Goal: Complete application form: Complete application form

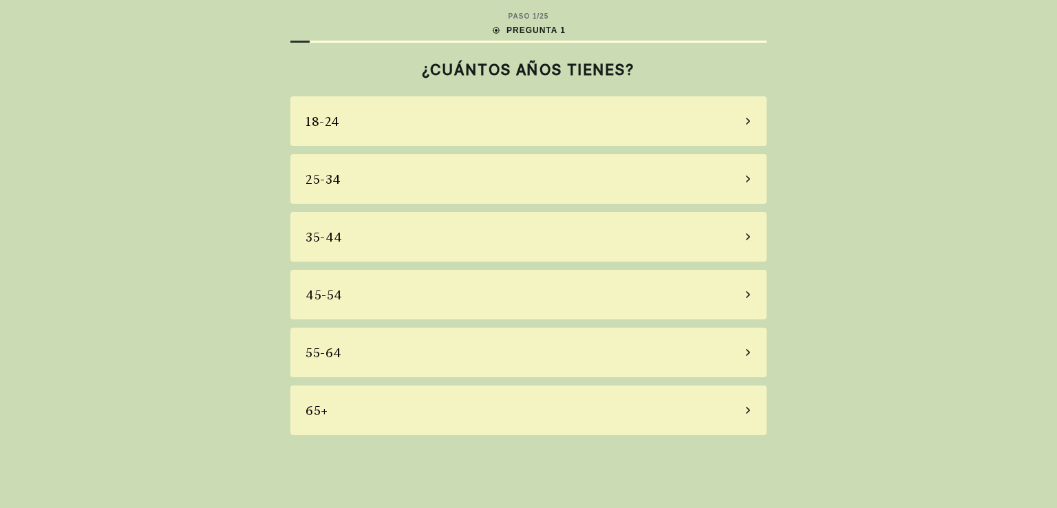
click at [749, 354] on icon at bounding box center [748, 352] width 4 height 7
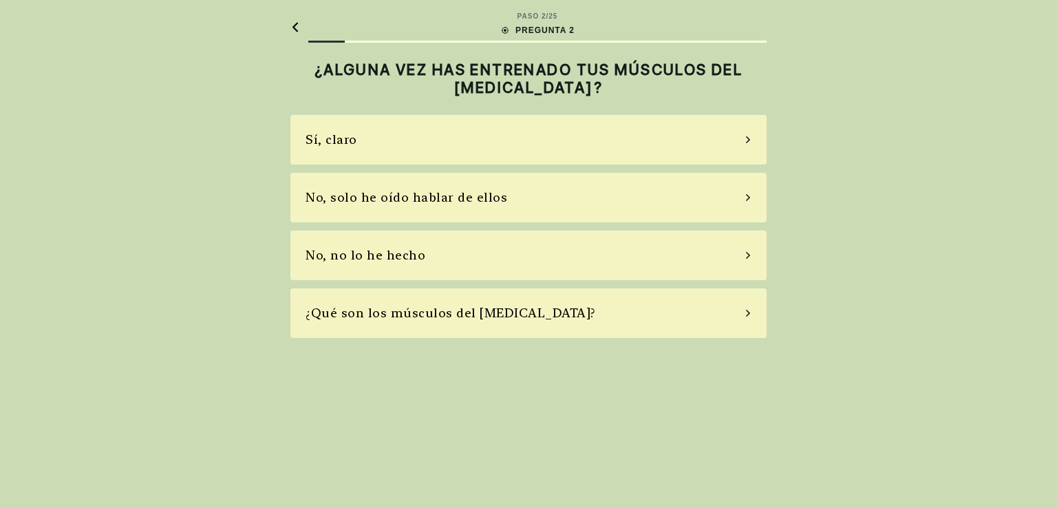
click at [749, 261] on div "No, no lo he hecho" at bounding box center [528, 255] width 476 height 50
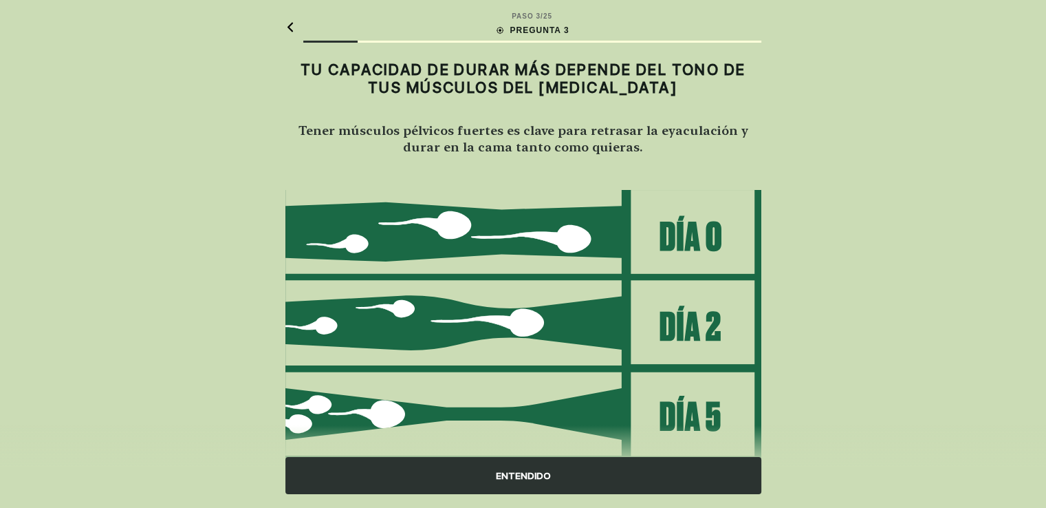
click at [520, 473] on div "ENTENDIDO" at bounding box center [524, 475] width 476 height 37
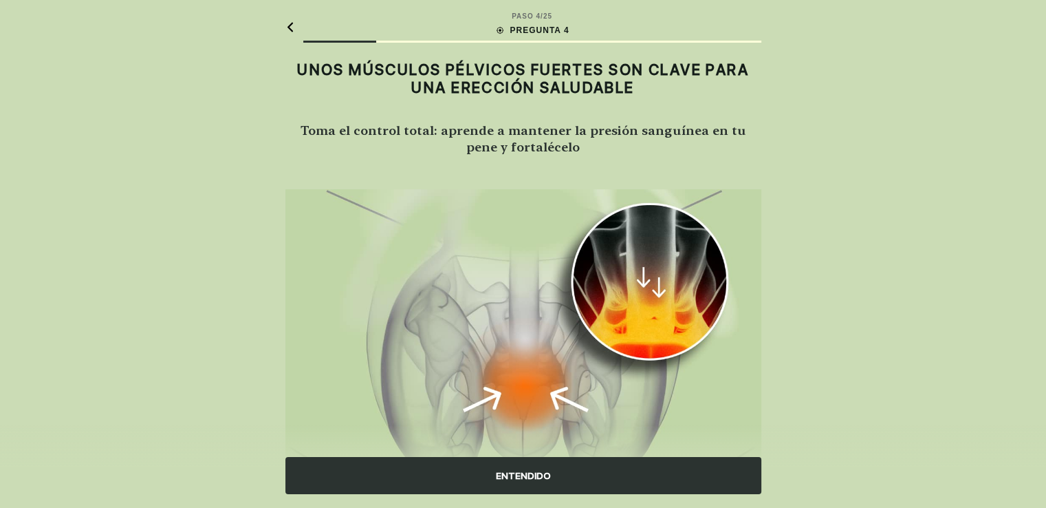
click at [530, 468] on div "ENTENDIDO" at bounding box center [524, 475] width 476 height 37
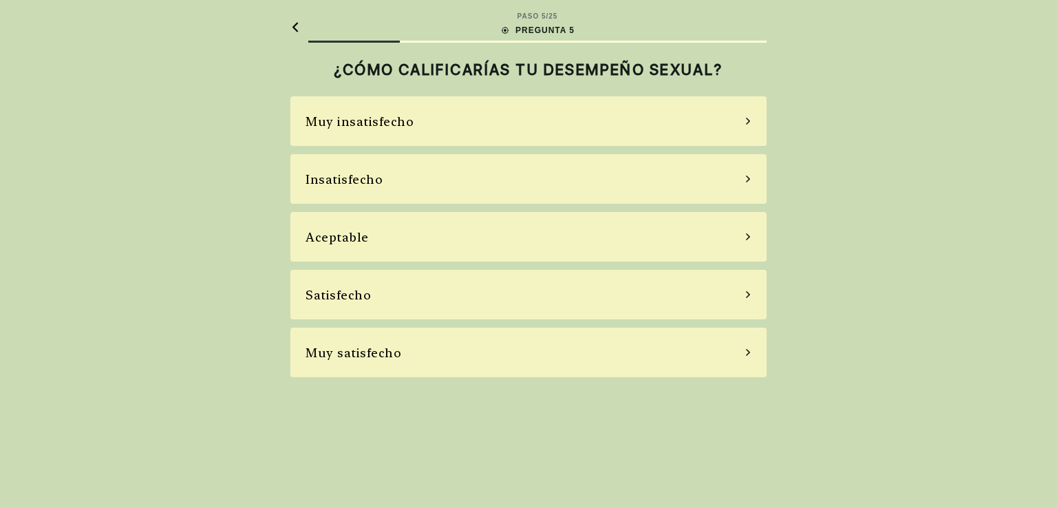
click at [753, 181] on div "Insatisfecho" at bounding box center [528, 179] width 476 height 50
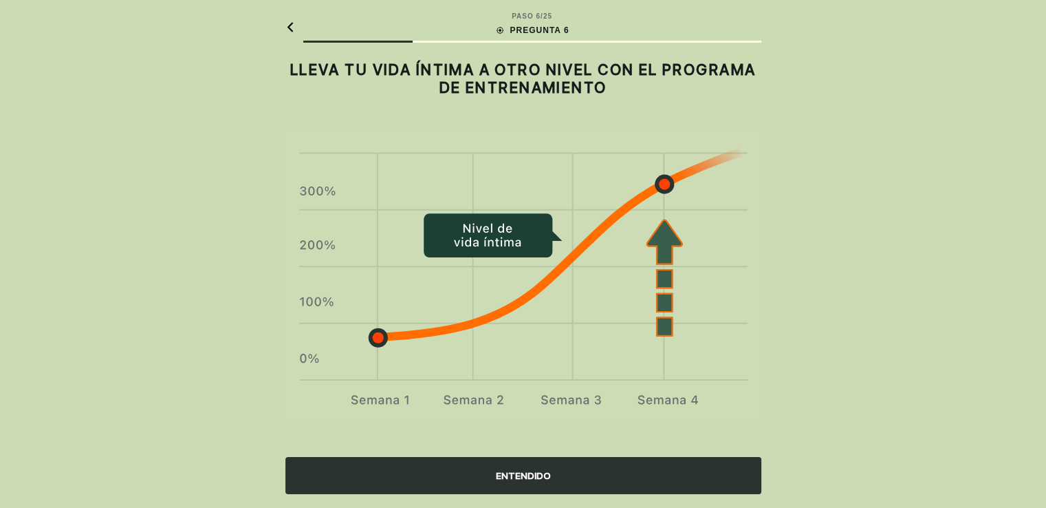
click at [521, 476] on div "ENTENDIDO" at bounding box center [524, 475] width 476 height 37
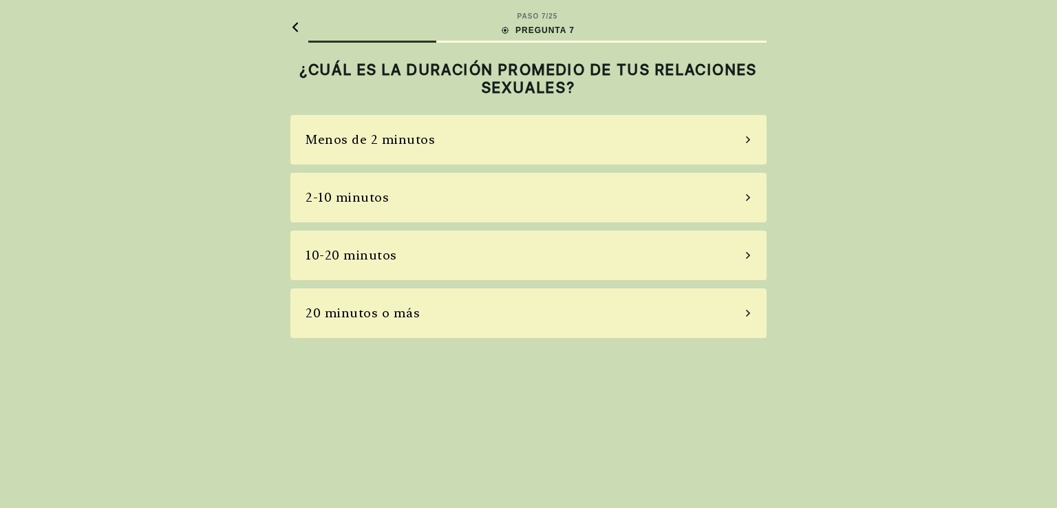
click at [740, 139] on div "Menos de 2 minutos" at bounding box center [528, 140] width 476 height 50
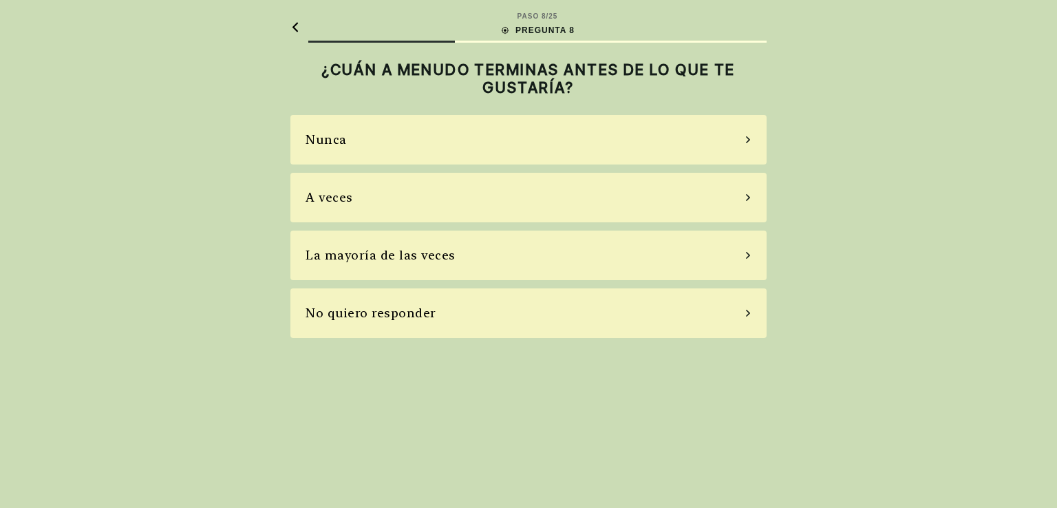
click at [746, 257] on icon at bounding box center [747, 255] width 7 height 12
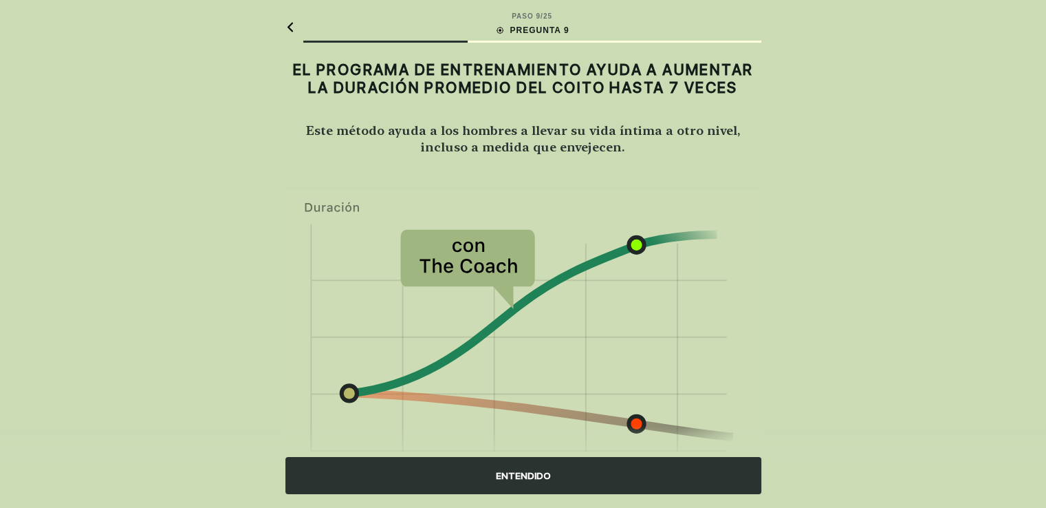
click at [523, 472] on div "ENTENDIDO" at bounding box center [524, 475] width 476 height 37
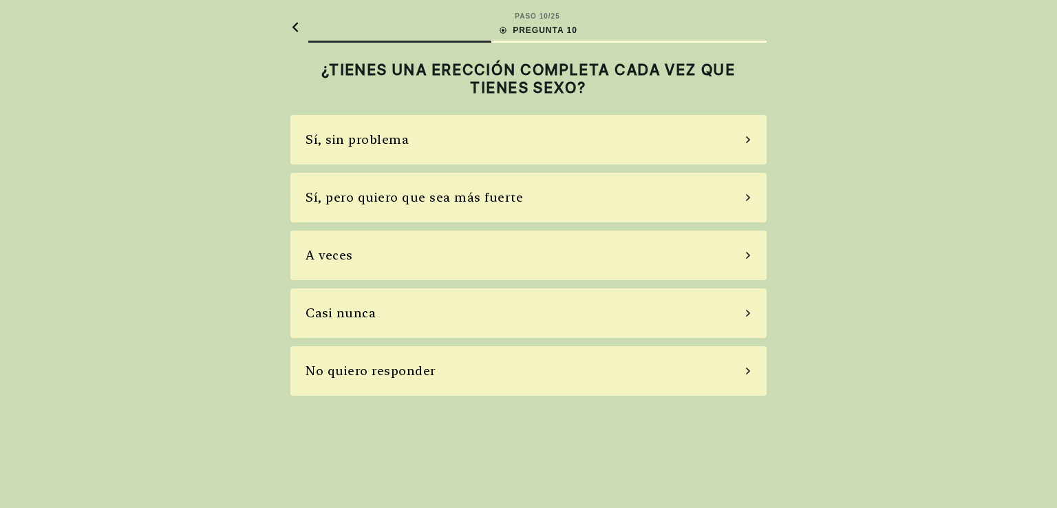
click at [749, 138] on icon at bounding box center [748, 139] width 4 height 7
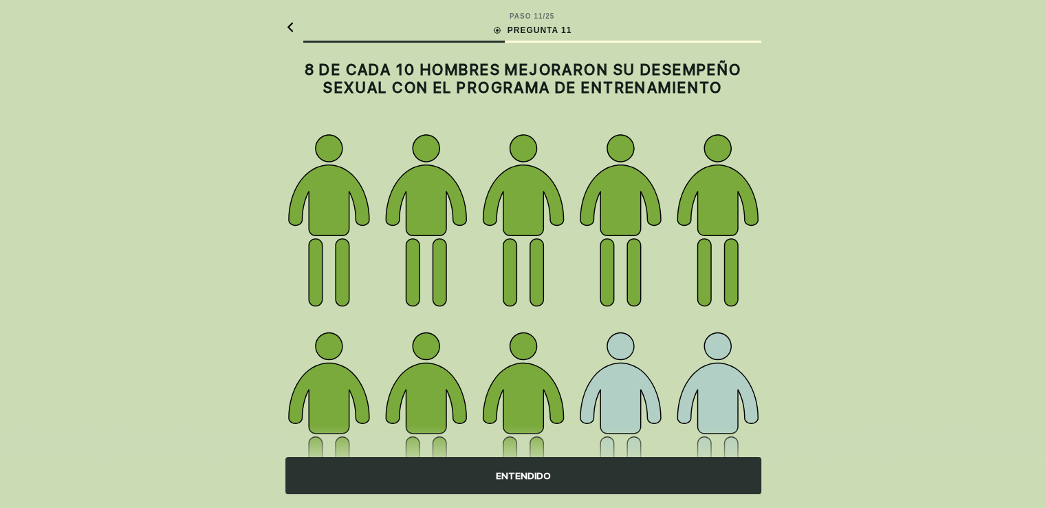
click at [528, 474] on div "ENTENDIDO" at bounding box center [524, 475] width 476 height 37
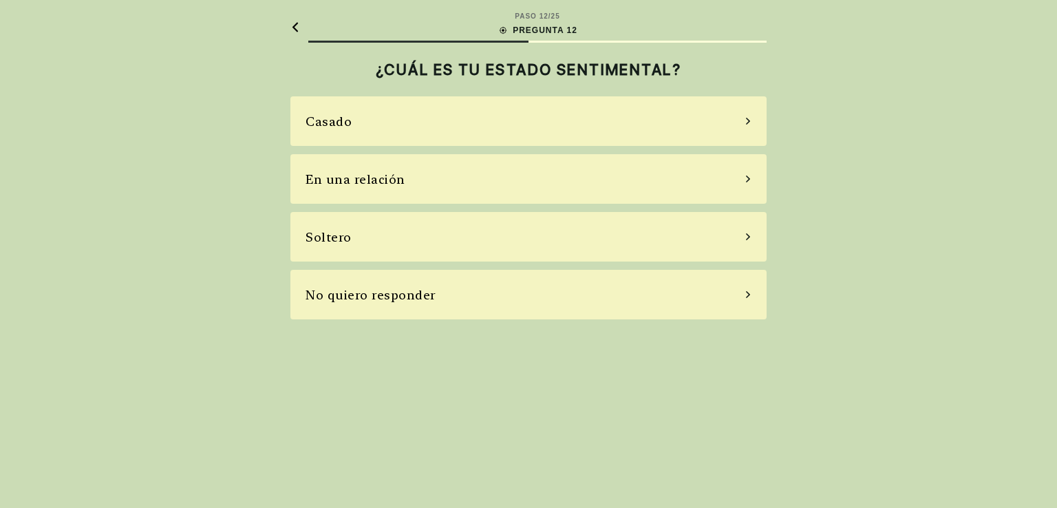
click at [746, 122] on icon at bounding box center [747, 121] width 7 height 12
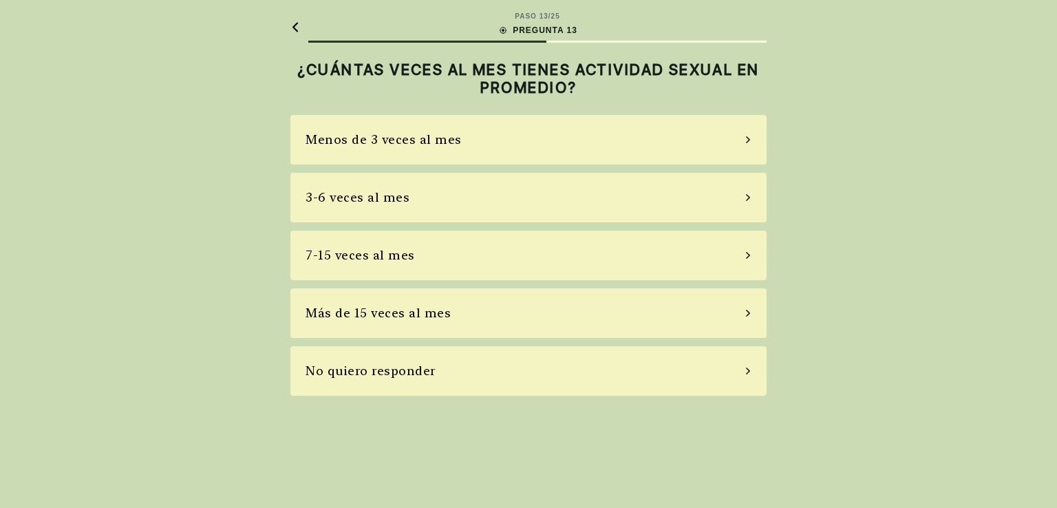
click at [745, 139] on icon at bounding box center [747, 139] width 7 height 12
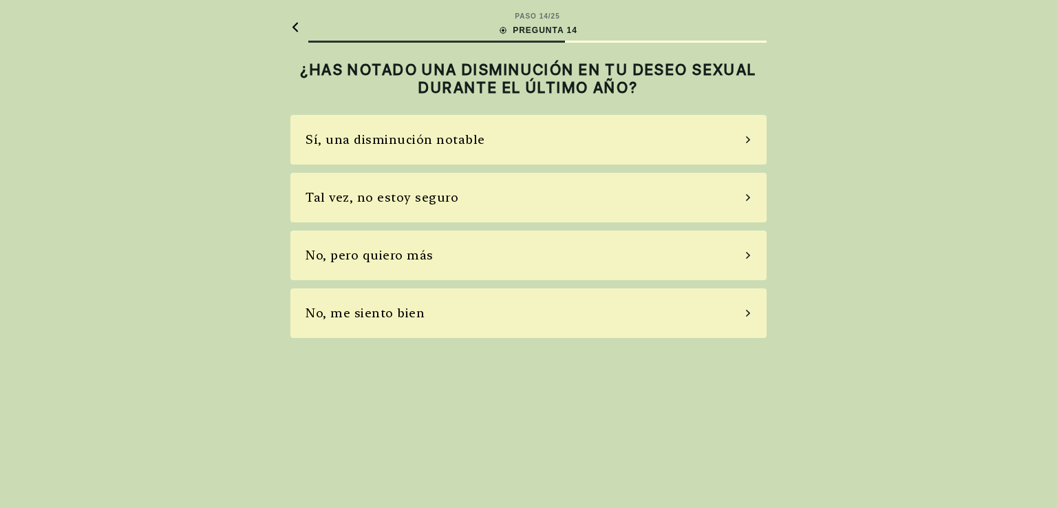
click at [747, 140] on icon at bounding box center [747, 139] width 7 height 12
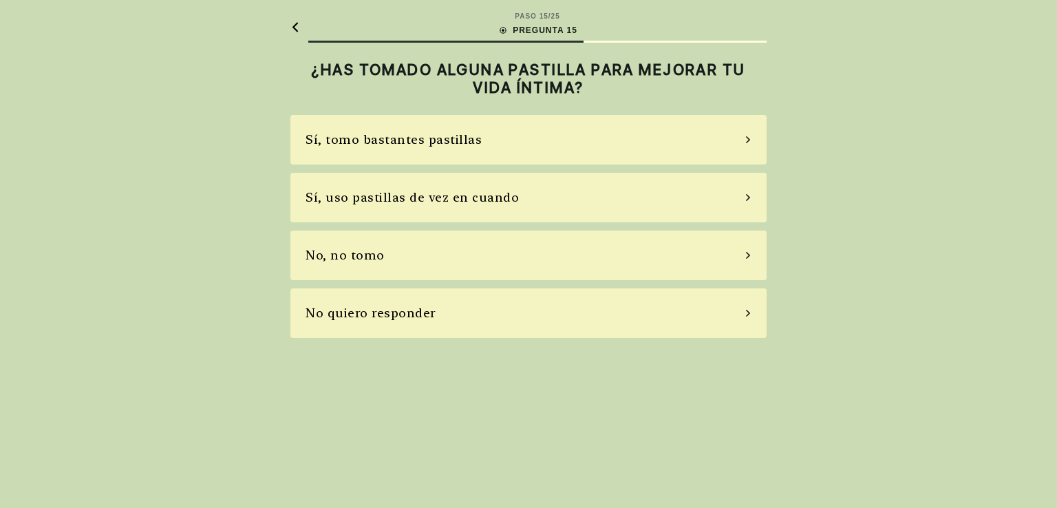
click at [749, 255] on icon at bounding box center [748, 255] width 4 height 7
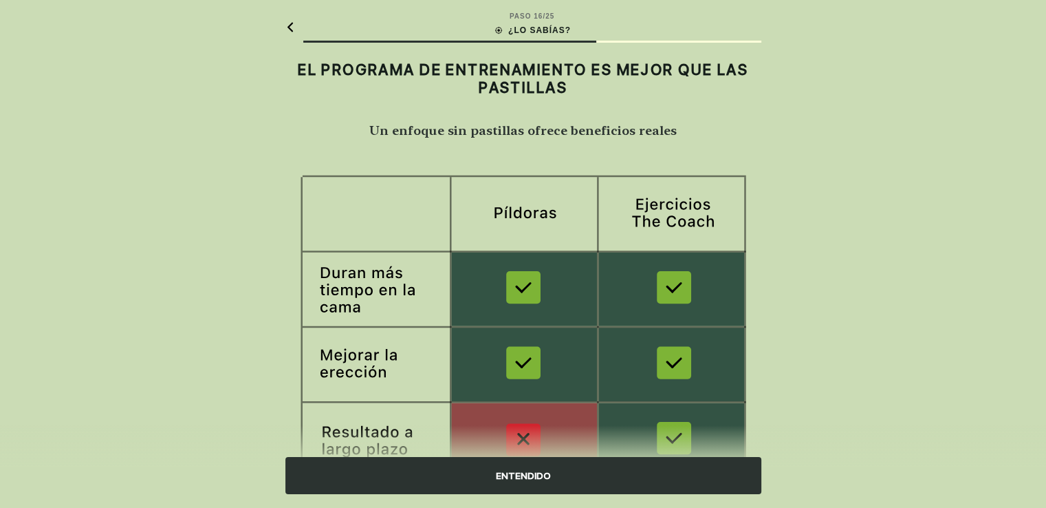
click at [541, 475] on div "ENTENDIDO" at bounding box center [524, 475] width 476 height 37
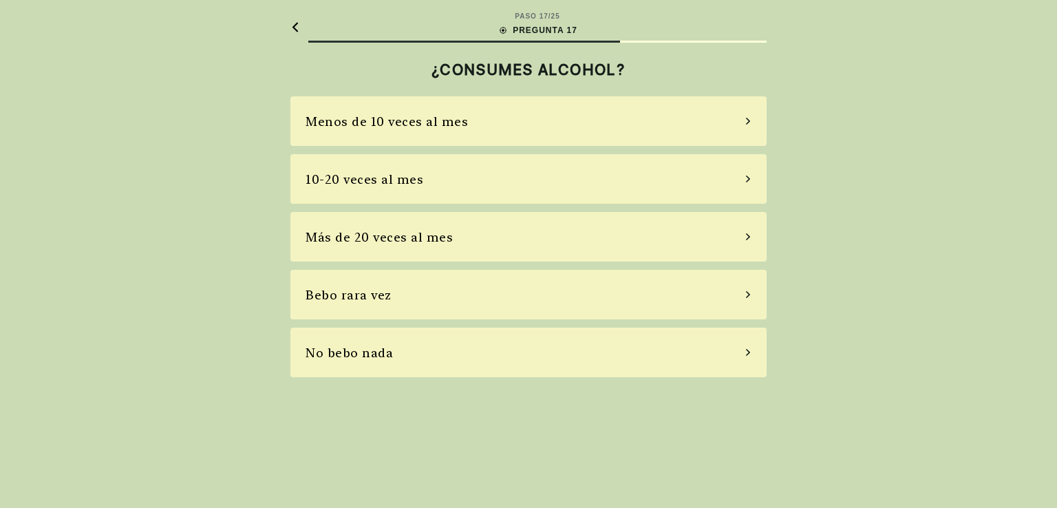
click at [743, 351] on div "No bebo nada" at bounding box center [528, 352] width 476 height 50
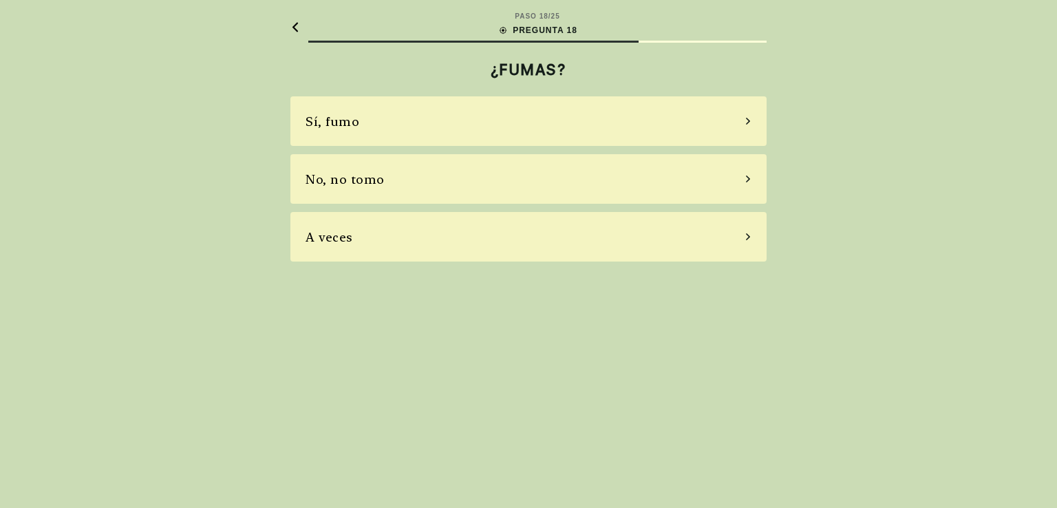
click at [743, 175] on div "No, no tomo" at bounding box center [528, 179] width 476 height 50
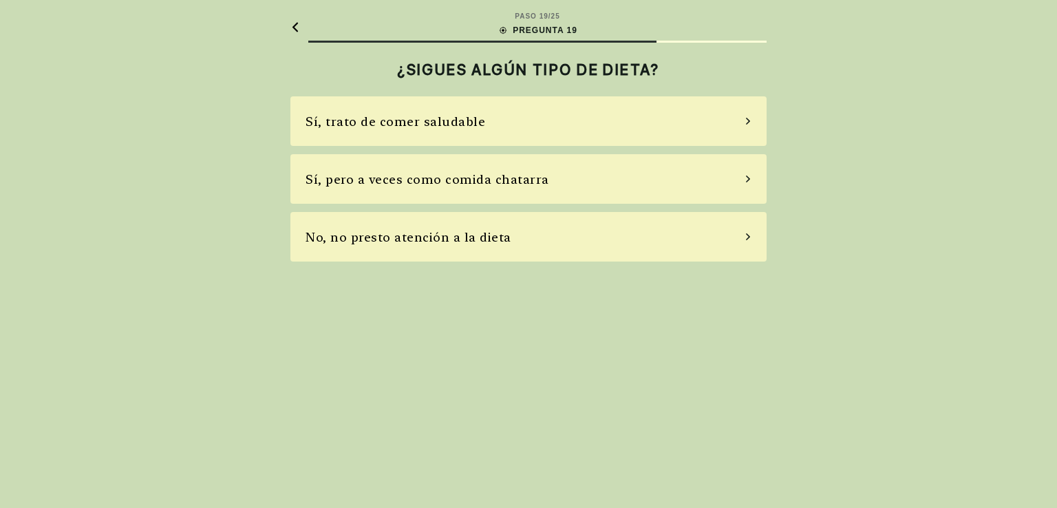
click at [744, 238] on icon at bounding box center [747, 236] width 7 height 12
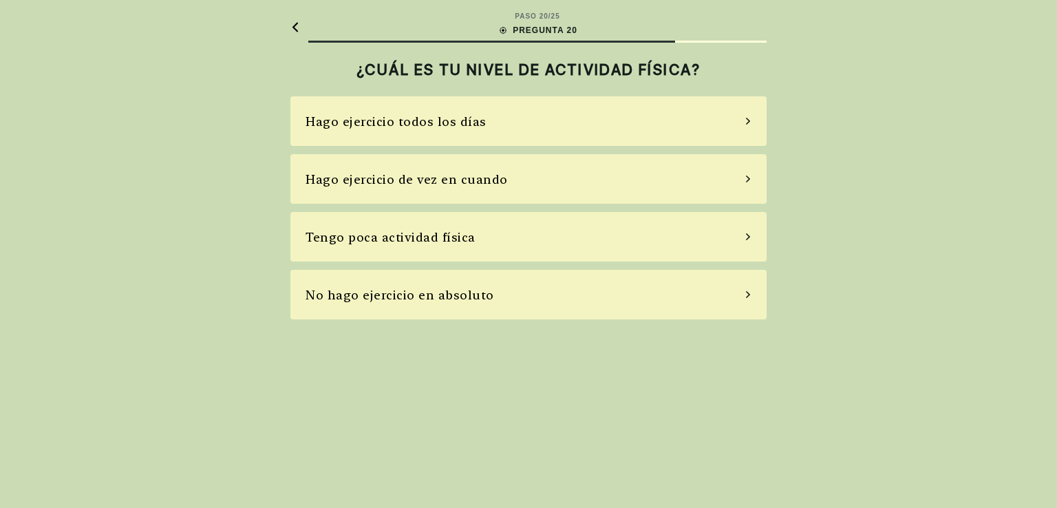
click at [749, 237] on icon at bounding box center [747, 236] width 7 height 12
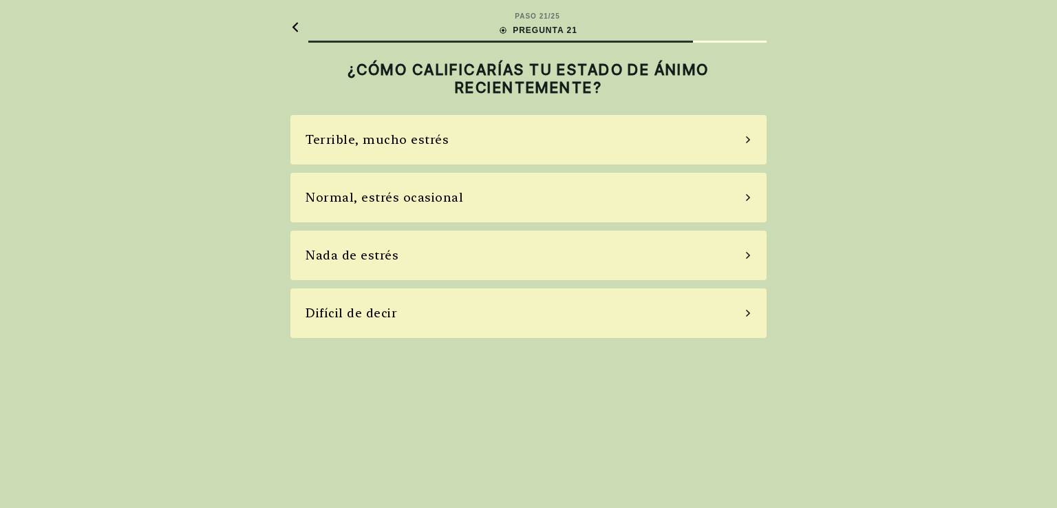
click at [748, 137] on icon at bounding box center [748, 139] width 4 height 7
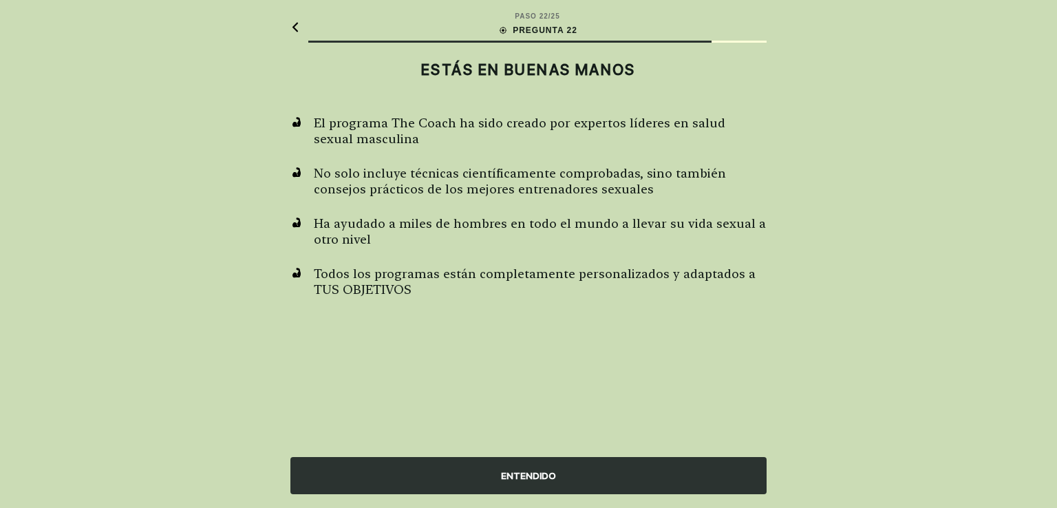
click at [546, 469] on div "ENTENDIDO" at bounding box center [528, 475] width 476 height 37
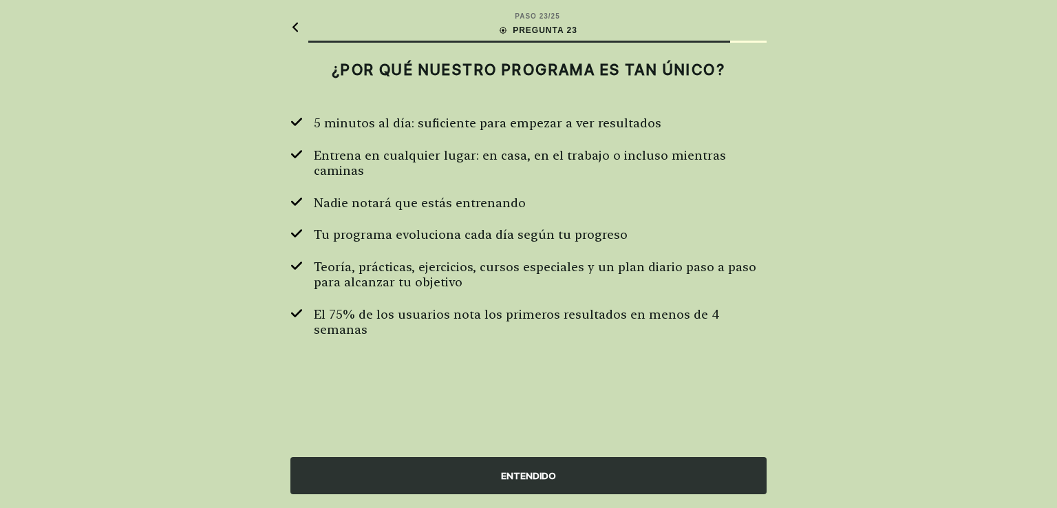
click at [546, 469] on div "ENTENDIDO" at bounding box center [528, 475] width 476 height 37
